Goal: Information Seeking & Learning: Learn about a topic

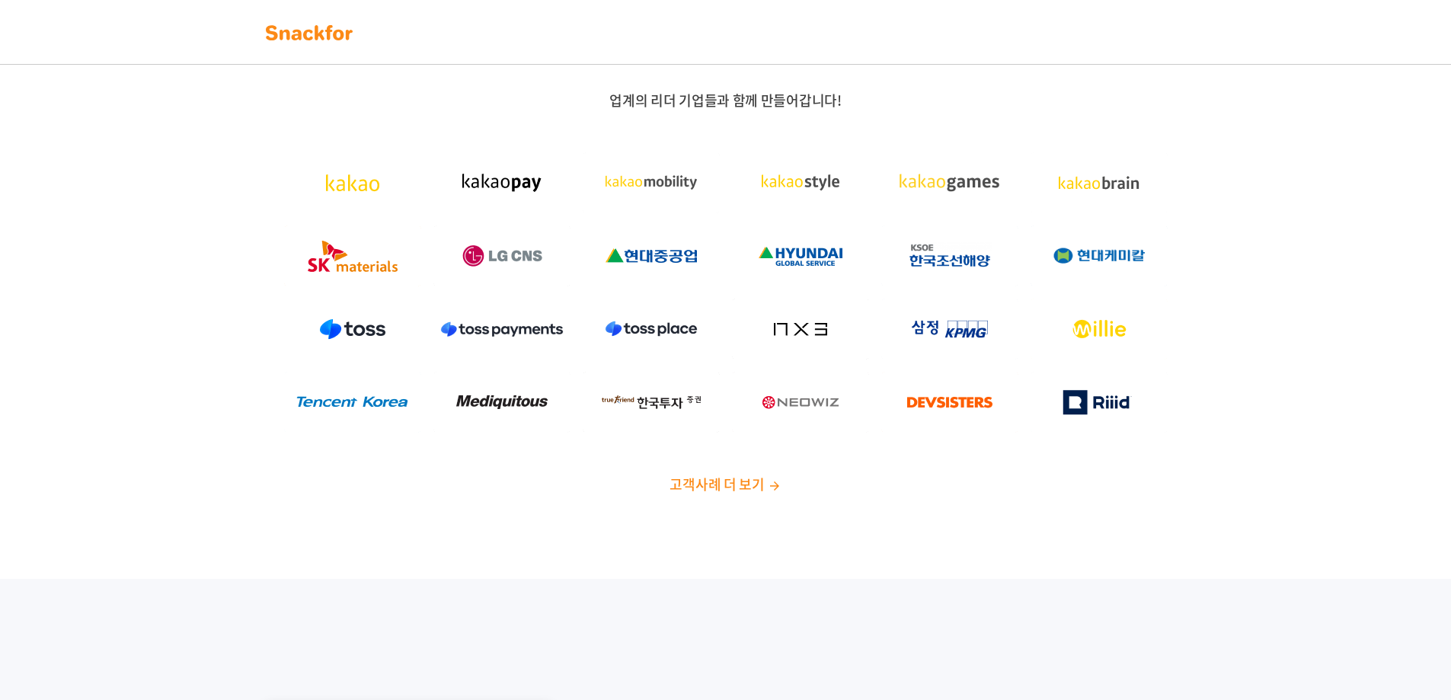
click at [712, 487] on span "고객사례 더 보기" at bounding box center [717, 484] width 94 height 21
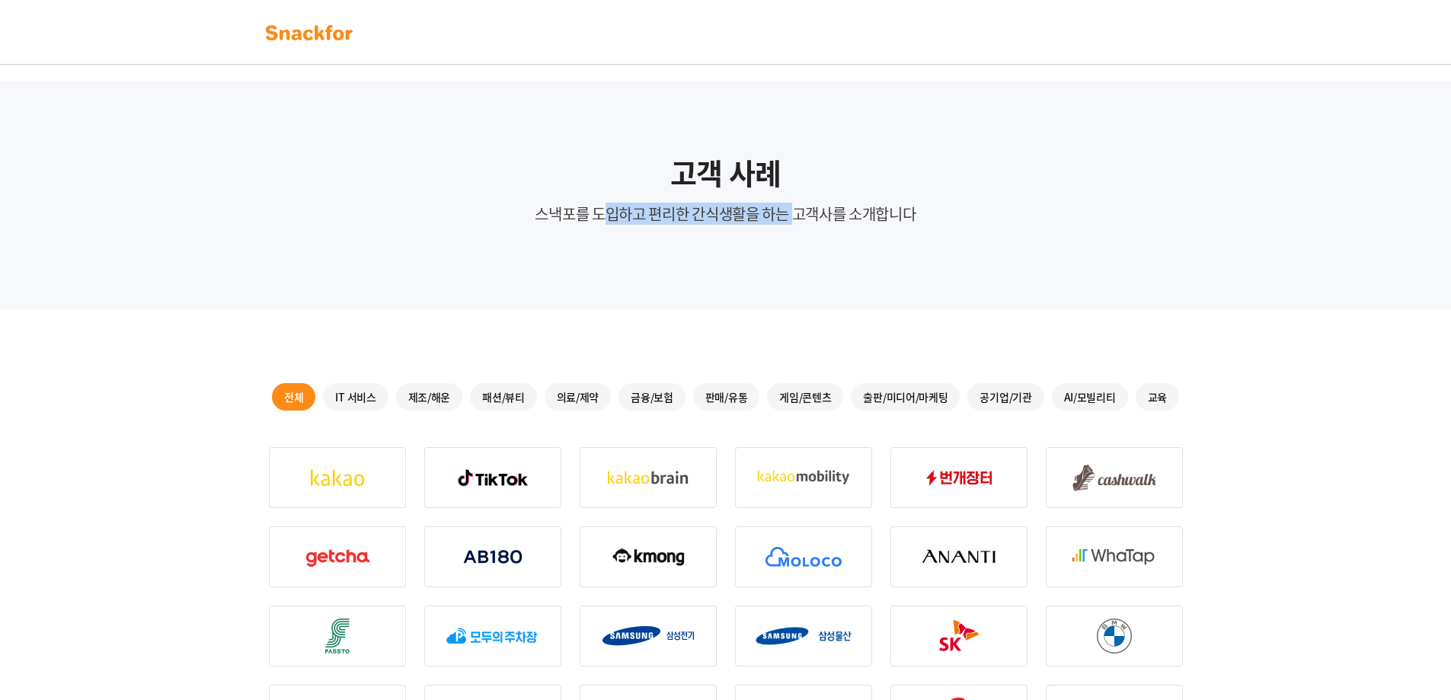
drag, startPoint x: 600, startPoint y: 222, endPoint x: 794, endPoint y: 213, distance: 193.8
click at [794, 213] on p "스낵포를 도입하고 편리한 간식생활을 하는 고객사를 소개합니다" at bounding box center [726, 213] width 1207 height 21
click at [865, 220] on p "스낵포를 도입하고 편리한 간식생활을 하는 고객사를 소개합니다" at bounding box center [726, 213] width 1207 height 21
click at [870, 303] on div "고객 사례 스낵포를 도입하고 편리한 간식생활을 하는 고객사를 소개합니다" at bounding box center [725, 196] width 1451 height 229
